Goal: Transaction & Acquisition: Purchase product/service

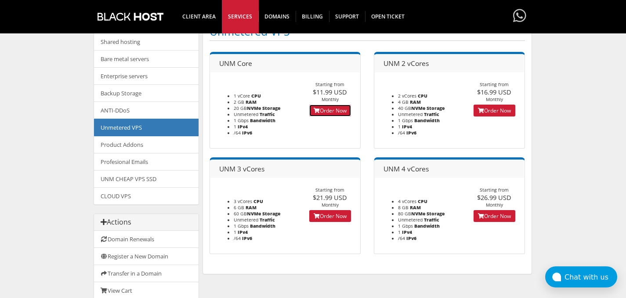
click at [332, 111] on link "Order Now" at bounding box center [330, 111] width 42 height 12
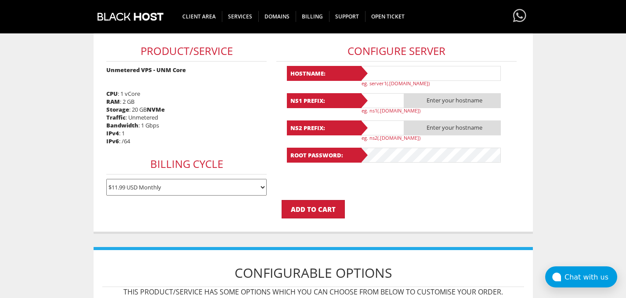
type input "[EMAIL_ADDRESS][DOMAIN_NAME]"
click at [402, 72] on input "text" at bounding box center [430, 73] width 141 height 15
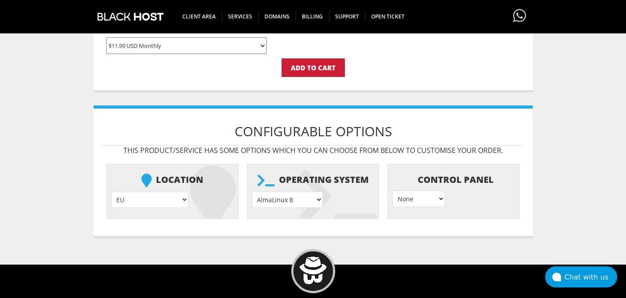
scroll to position [372, 0]
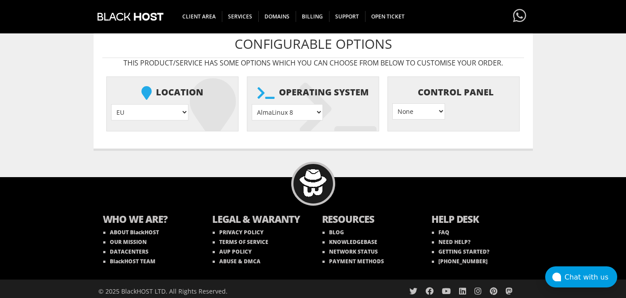
type input "avo-"
click at [151, 114] on select "EU } USA } London } Amsterdam } Vienna } Chicago }" at bounding box center [149, 112] width 77 height 16
select select "1181"
click at [315, 116] on select "AlmaLinux 8 } AlmaLinux 9 } AlmaLinux 10 } Rocky Linux 8 } Rocky Linux 9 } Cent…" at bounding box center [287, 112] width 71 height 16
select select "1149"
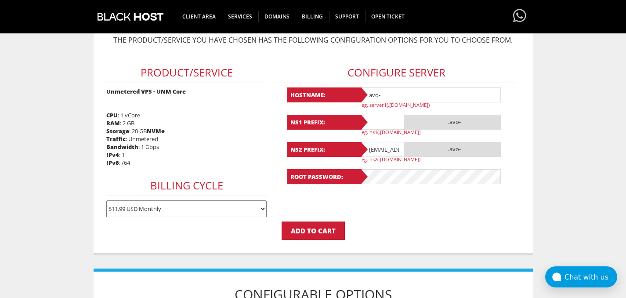
scroll to position [121, 0]
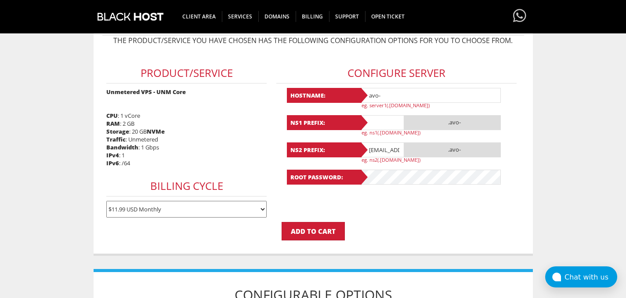
click at [384, 122] on input "text" at bounding box center [382, 122] width 44 height 15
type input "ns1"
type input "ns2"
click at [406, 94] on input "avo-" at bounding box center [430, 95] width 141 height 15
click at [559, 181] on body "CAD CHF EUR GBP JPY MKD RUB USD Hello, Anna Credit Card Details Contacts/Sub-Ac…" at bounding box center [313, 218] width 626 height 670
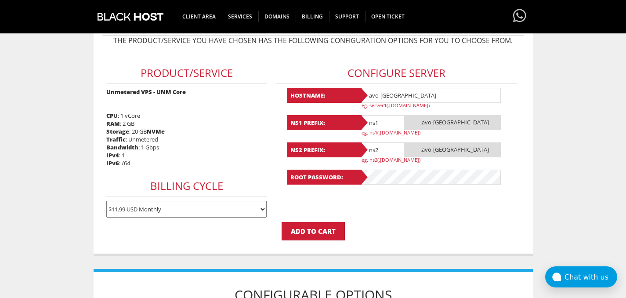
click at [407, 98] on input "avo-london" at bounding box center [430, 95] width 141 height 15
click at [406, 94] on input "avo-london" at bounding box center [430, 95] width 141 height 15
type input "avo-london1"
click at [564, 141] on body "CAD CHF EUR GBP JPY MKD RUB USD Hello, Anna Credit Card Details Contacts/Sub-Ac…" at bounding box center [313, 218] width 626 height 670
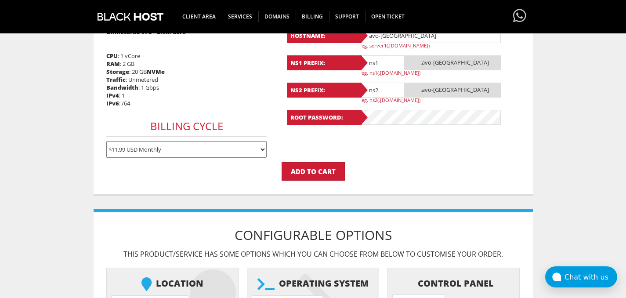
scroll to position [290, 0]
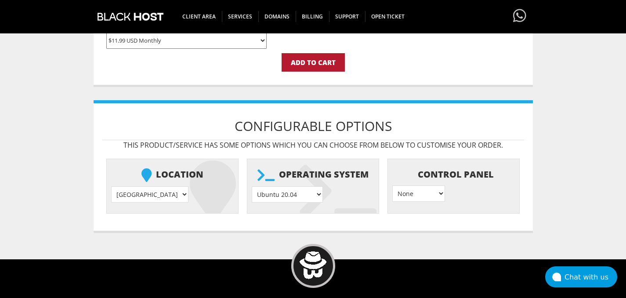
click at [323, 61] on input "Add to Cart" at bounding box center [313, 62] width 63 height 18
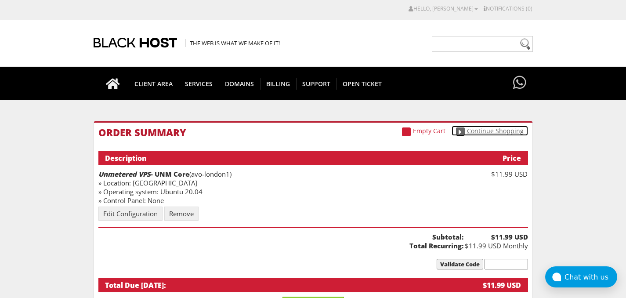
click at [501, 130] on link "Continue Shopping" at bounding box center [490, 131] width 76 height 10
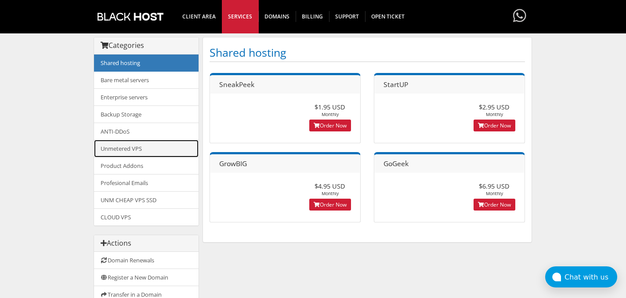
click at [143, 147] on link "Unmetered VPS" at bounding box center [146, 149] width 105 height 18
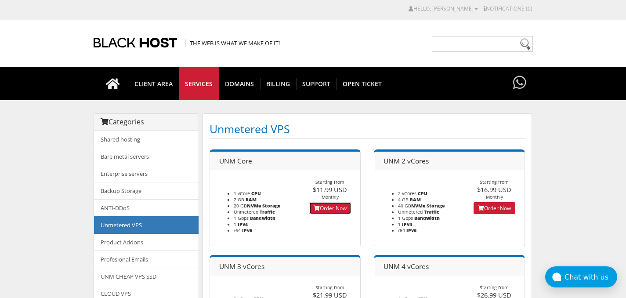
click at [327, 210] on link "Order Now" at bounding box center [330, 208] width 42 height 12
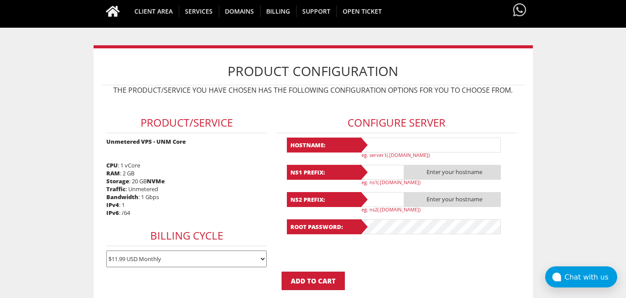
scroll to position [72, 0]
click at [392, 150] on input "text" at bounding box center [430, 145] width 141 height 15
type input "dev@avovpn.com"
click at [388, 145] on input "text" at bounding box center [430, 145] width 141 height 15
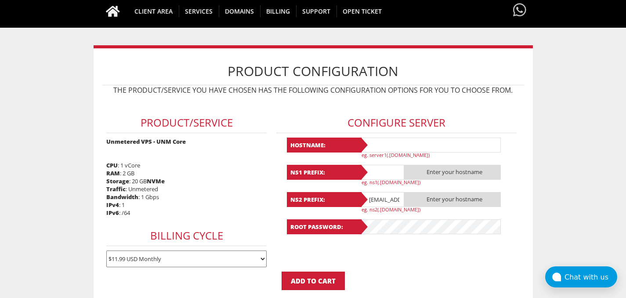
paste input "avo-london1"
type input "avo-london2"
click at [388, 174] on input "text" at bounding box center [382, 172] width 44 height 15
type input "ns1"
type input "ns2"
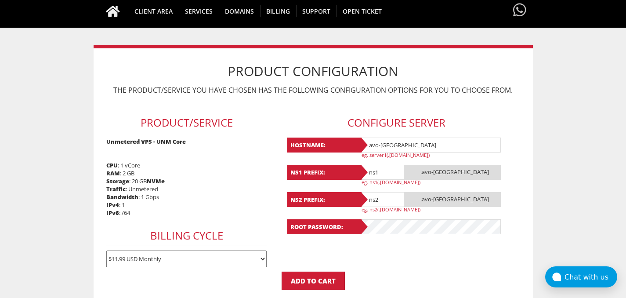
click at [561, 168] on body "CAD CHF EUR GBP JPY MKD RUB USD Hello, Anna Credit Card Details Contacts/Sub-Ac…" at bounding box center [313, 267] width 626 height 671
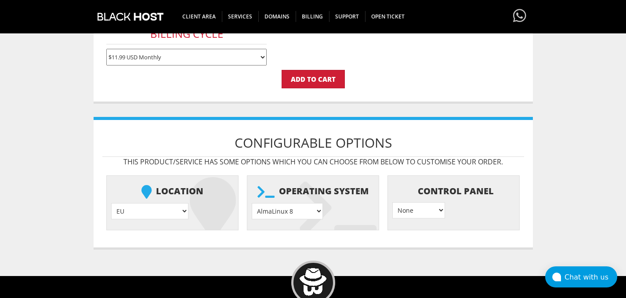
scroll to position [280, 0]
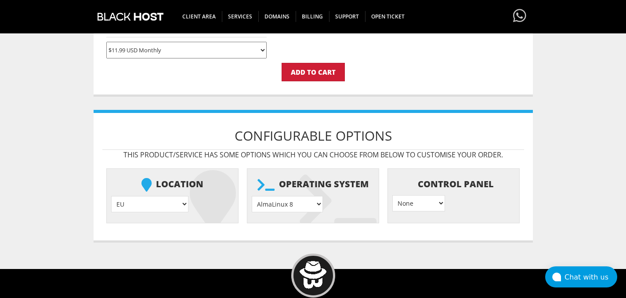
click at [154, 203] on select "EU } USA } London } Amsterdam } Vienna } Chicago }" at bounding box center [149, 204] width 77 height 16
select select "1181"
click at [301, 202] on select "AlmaLinux 8 } AlmaLinux 9 } AlmaLinux 10 } Rocky Linux 8 } Rocky Linux 9 } Cent…" at bounding box center [287, 204] width 71 height 16
select select "1149"
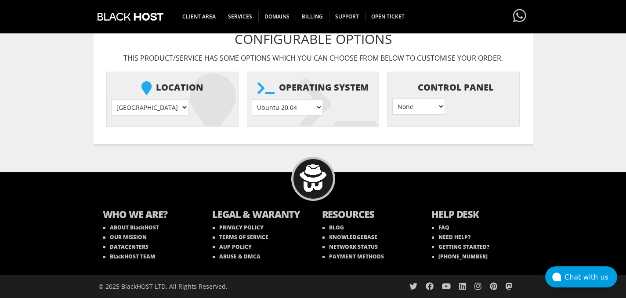
scroll to position [200, 0]
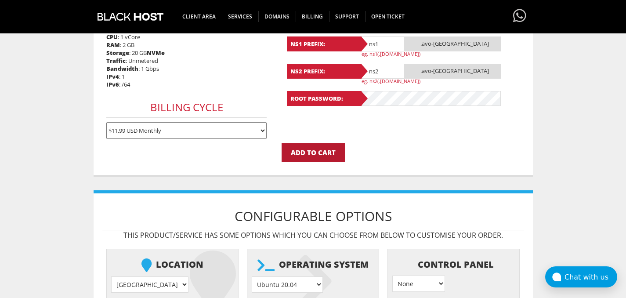
click at [323, 151] on input "Add to Cart" at bounding box center [313, 152] width 63 height 18
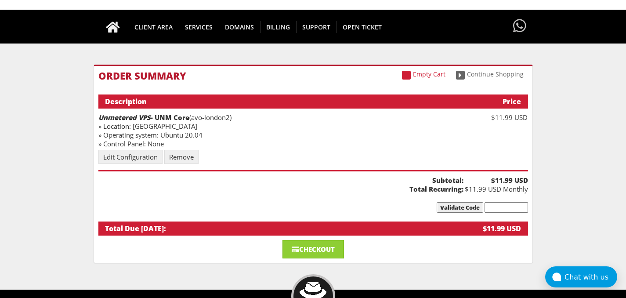
scroll to position [58, 0]
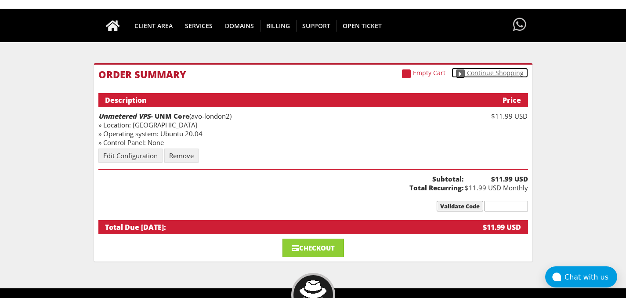
click at [499, 75] on link "Continue Shopping" at bounding box center [490, 73] width 76 height 10
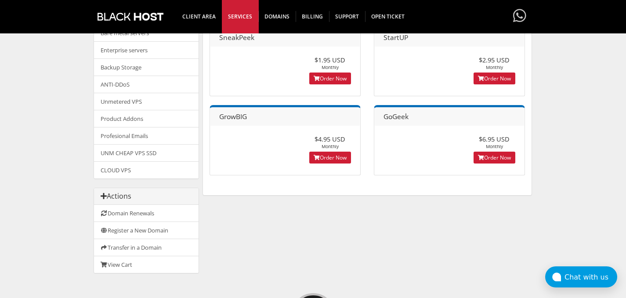
scroll to position [105, 0]
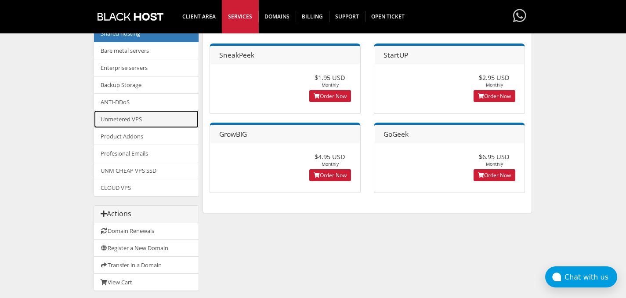
click at [139, 119] on link "Unmetered VPS" at bounding box center [146, 119] width 105 height 18
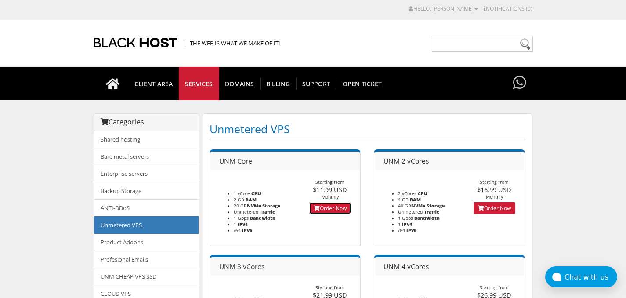
click at [330, 209] on link "Order Now" at bounding box center [330, 208] width 42 height 12
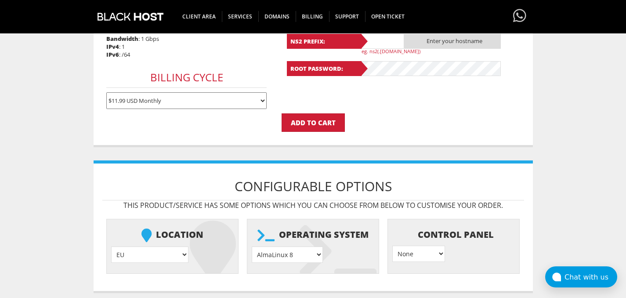
scroll to position [63, 0]
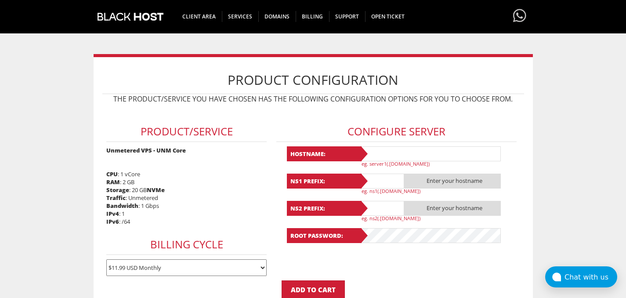
type input "[EMAIL_ADDRESS][DOMAIN_NAME]"
click at [422, 150] on input "text" at bounding box center [430, 153] width 141 height 15
paste input "avo-london1"
type input "avo-london1"
click at [392, 184] on input "text" at bounding box center [382, 181] width 44 height 15
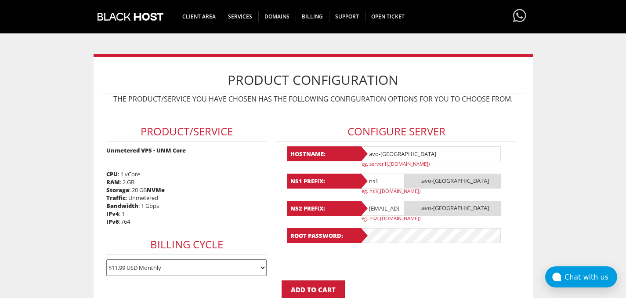
type input "ns1"
type input "ns2"
click at [537, 217] on body "CAD CHF EUR GBP JPY MKD RUB USD Hello, Anna Credit Card Details Contacts/Sub-Ac…" at bounding box center [313, 277] width 626 height 670
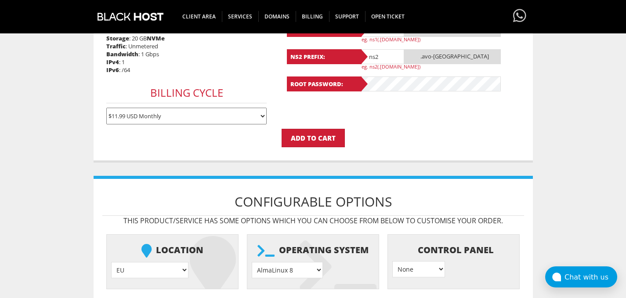
scroll to position [220, 0]
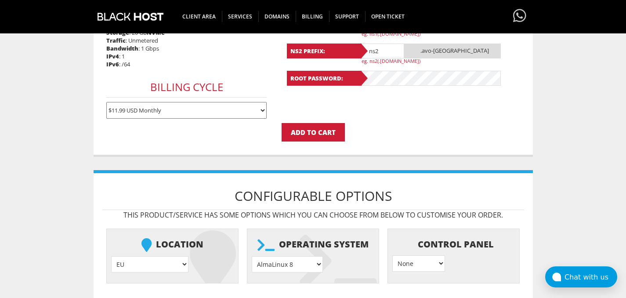
click at [152, 266] on select "EU } USA } London } Amsterdam } Vienna } Chicago }" at bounding box center [149, 264] width 77 height 16
select select "1181"
drag, startPoint x: 152, startPoint y: 266, endPoint x: 231, endPoint y: 248, distance: 81.1
click at [231, 248] on icon at bounding box center [213, 261] width 46 height 62
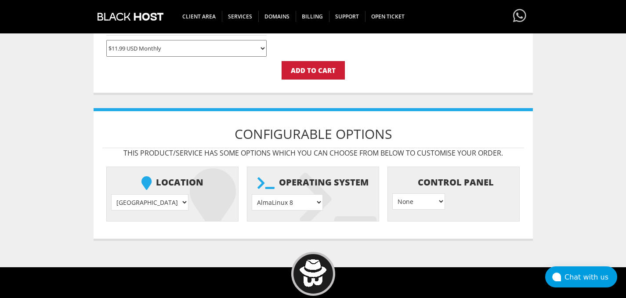
scroll to position [287, 0]
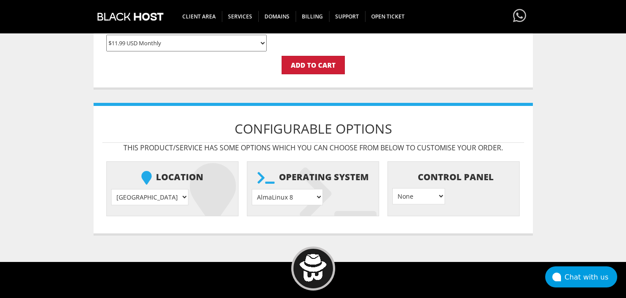
click at [292, 199] on select "AlmaLinux 8 } AlmaLinux 9 } AlmaLinux 10 } Rocky Linux 8 } Rocky Linux 9 } Cent…" at bounding box center [287, 197] width 71 height 16
select select "1149"
click at [320, 69] on input "Add to Cart" at bounding box center [313, 65] width 63 height 18
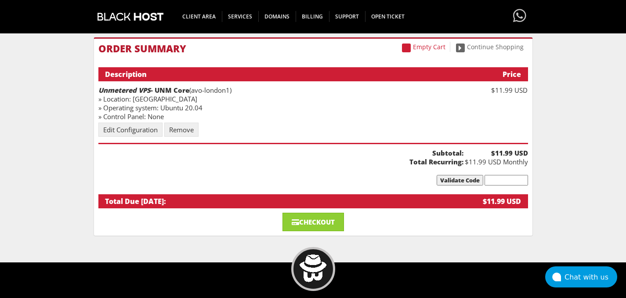
scroll to position [118, 0]
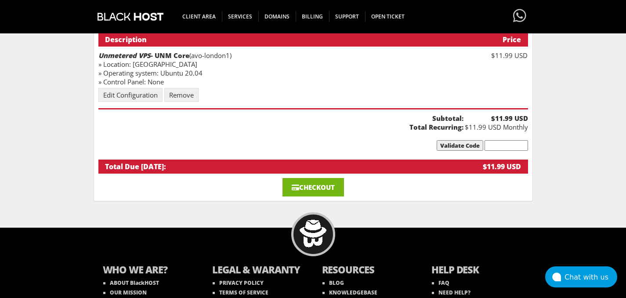
click at [328, 187] on link "Checkout" at bounding box center [314, 187] width 62 height 18
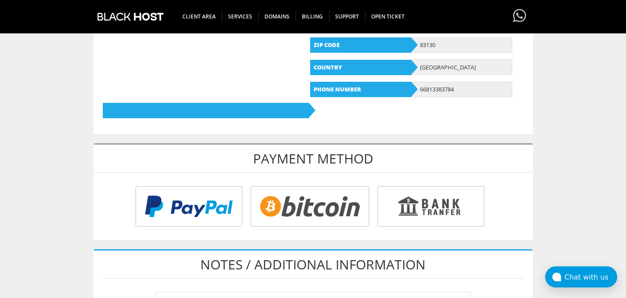
scroll to position [370, 0]
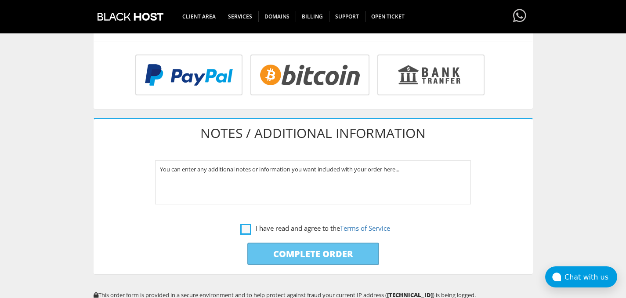
type input "[EMAIL_ADDRESS][DOMAIN_NAME]"
click at [264, 228] on label "I have read and agree to the Terms of Service" at bounding box center [315, 228] width 150 height 11
checkbox input "true"
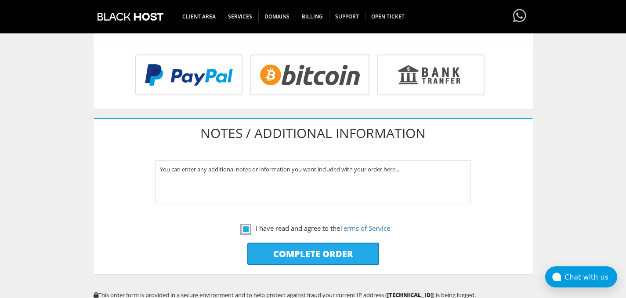
click at [441, 78] on input "radio" at bounding box center [429, 76] width 107 height 41
radio input "true"
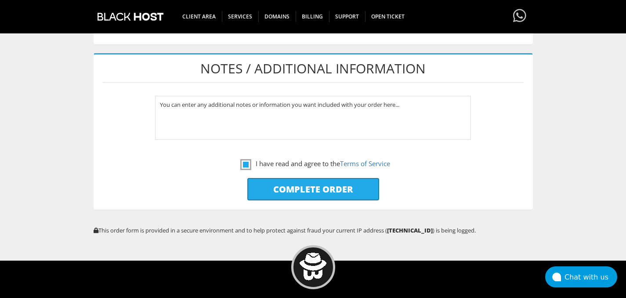
scroll to position [446, 0]
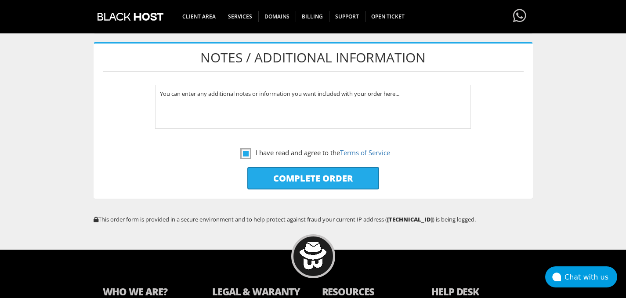
click at [314, 179] on input "Complete Order" at bounding box center [313, 178] width 132 height 22
type input "Please Wait..."
click at [587, 280] on div "Chat with us" at bounding box center [591, 277] width 53 height 8
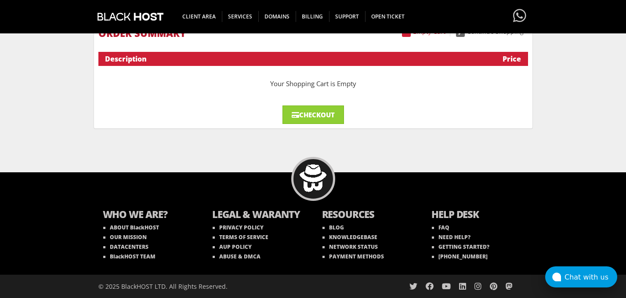
click at [584, 274] on div "Chat with us" at bounding box center [591, 277] width 53 height 8
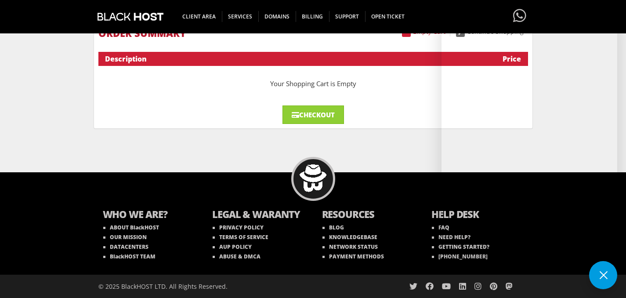
click at [410, 165] on body "CAD CHF EUR GBP JPY MKD RUB USD Hello, [PERSON_NAME] Credit Card Details Contac…" at bounding box center [313, 102] width 626 height 392
drag, startPoint x: 607, startPoint y: 272, endPoint x: 531, endPoint y: 227, distance: 88.8
click at [607, 273] on button at bounding box center [603, 275] width 28 height 28
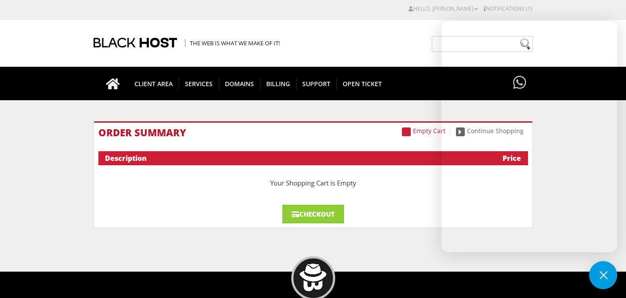
click at [411, 33] on div "The Web is what we make of it!" at bounding box center [313, 43] width 439 height 46
click at [355, 117] on div "Empty Cart Continue Shopping Order Summary Description Price Your Shopping Cart…" at bounding box center [313, 179] width 439 height 132
click at [608, 276] on button at bounding box center [603, 275] width 28 height 28
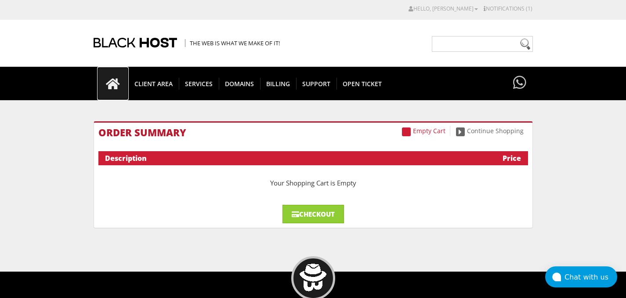
click at [112, 80] on icon at bounding box center [113, 84] width 32 height 12
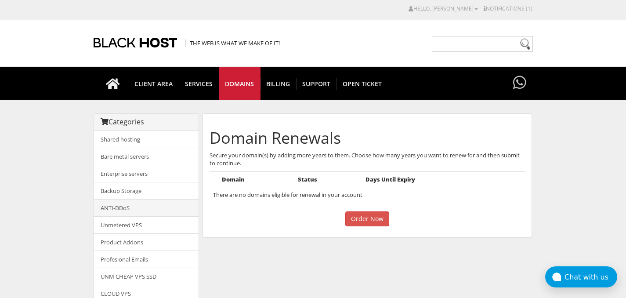
drag, startPoint x: 70, startPoint y: 184, endPoint x: 115, endPoint y: 209, distance: 51.2
click at [70, 184] on body "CAD CHF EUR GBP JPY MKD RUB USD Hello, [PERSON_NAME] Credit Card Details Contac…" at bounding box center [313, 280] width 626 height 553
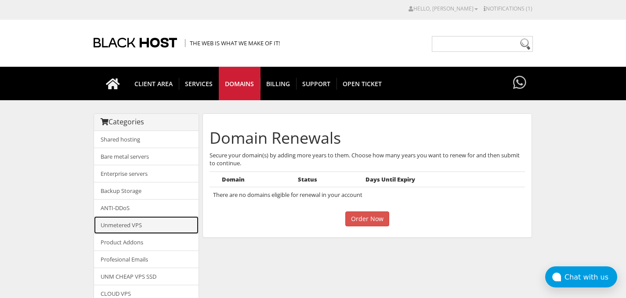
drag, startPoint x: 138, startPoint y: 227, endPoint x: 155, endPoint y: 228, distance: 16.3
click at [138, 228] on link "Unmetered VPS" at bounding box center [146, 225] width 105 height 18
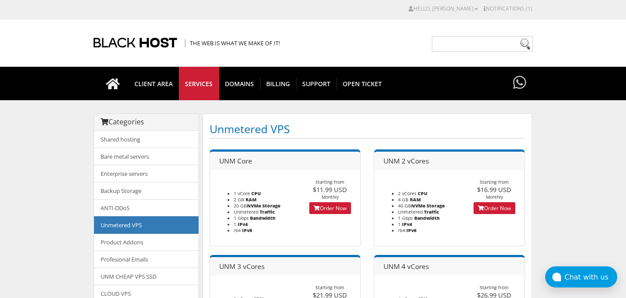
scroll to position [18, 0]
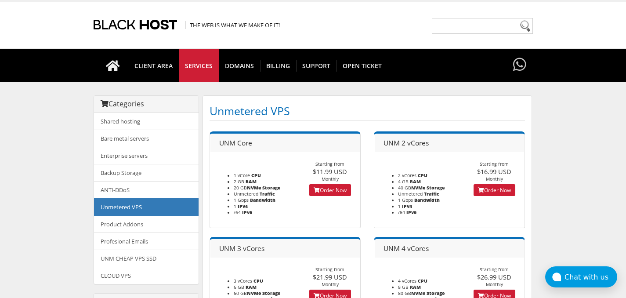
click at [224, 143] on span "UNM Core" at bounding box center [235, 143] width 33 height 10
click at [249, 145] on span "UNM Core" at bounding box center [235, 143] width 33 height 10
copy span "UNM Core"
click at [333, 191] on link "Order Now" at bounding box center [330, 190] width 42 height 12
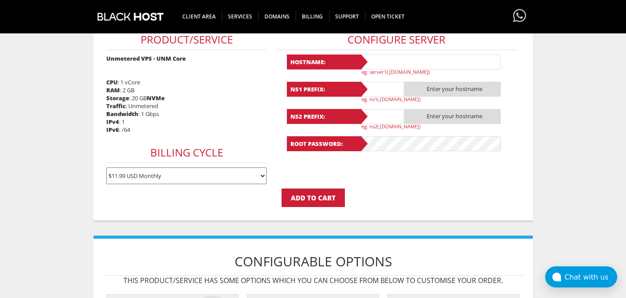
scroll to position [297, 0]
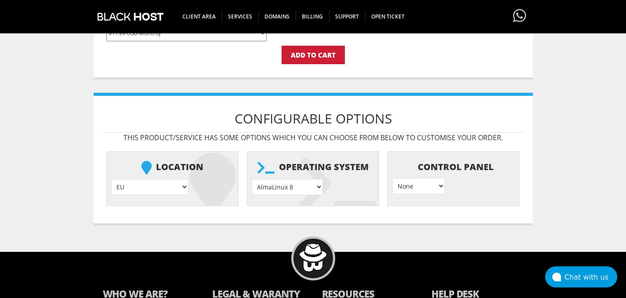
type input "[EMAIL_ADDRESS][DOMAIN_NAME]"
click at [150, 188] on select "EU } [GEOGRAPHIC_DATA] } [GEOGRAPHIC_DATA] } [GEOGRAPHIC_DATA] } [GEOGRAPHIC_DA…" at bounding box center [149, 187] width 77 height 16
click at [156, 185] on select "EU } [GEOGRAPHIC_DATA] } [GEOGRAPHIC_DATA] } [GEOGRAPHIC_DATA] } [GEOGRAPHIC_DA…" at bounding box center [149, 187] width 77 height 16
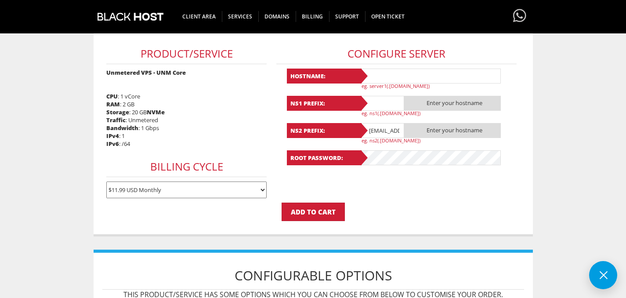
scroll to position [122, 0]
